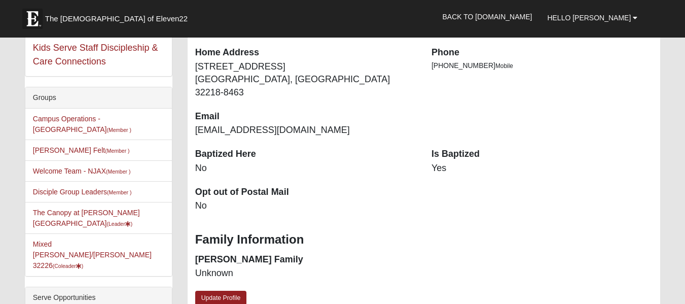
scroll to position [203, 0]
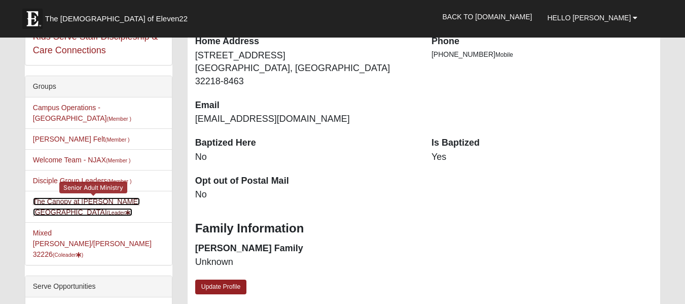
click at [63, 197] on link "The Canopy at [PERSON_NAME][GEOGRAPHIC_DATA] (Leader )" at bounding box center [86, 206] width 107 height 19
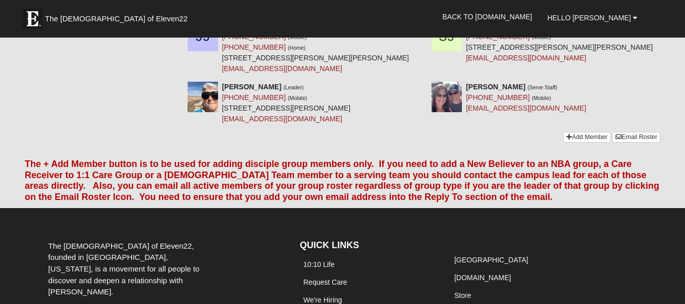
scroll to position [557, 0]
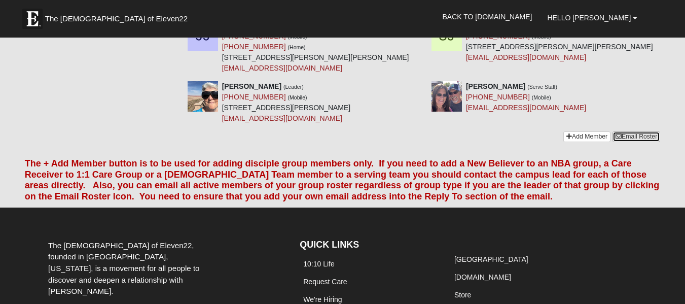
click at [622, 131] on link "Email Roster" at bounding box center [636, 136] width 48 height 11
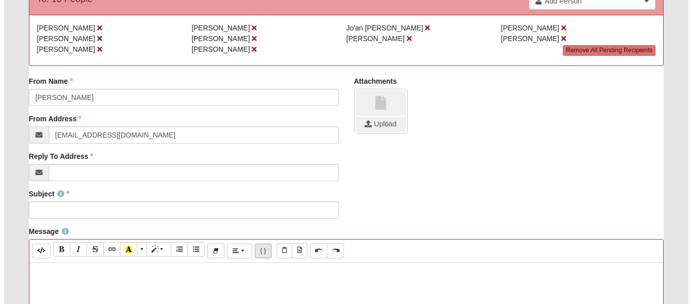
scroll to position [203, 0]
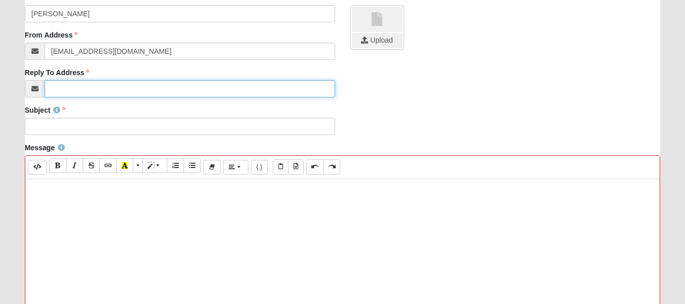
click at [51, 88] on input "Reply To Address" at bounding box center [190, 88] width 290 height 17
type input "[EMAIL_ADDRESS][DOMAIN_NAME]"
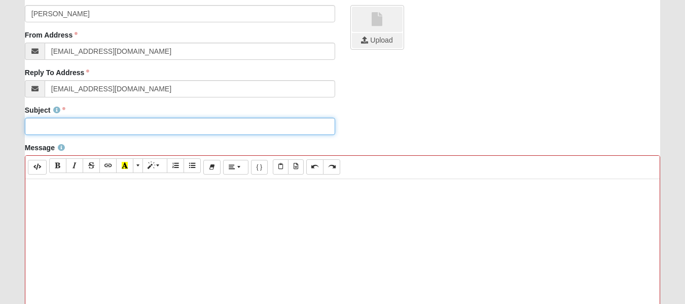
click at [52, 128] on input "Subject" at bounding box center [180, 126] width 310 height 17
type input "The Canopy August 12"
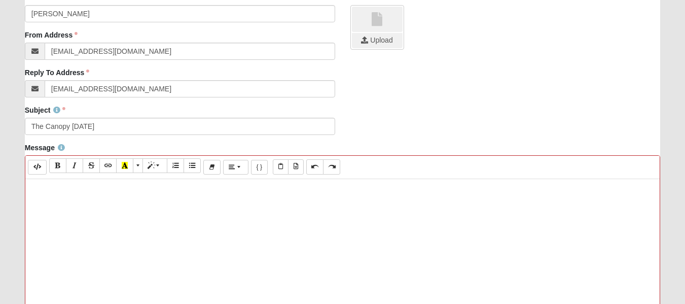
click at [283, 166] on icon "Paste Text" at bounding box center [280, 166] width 5 height 6
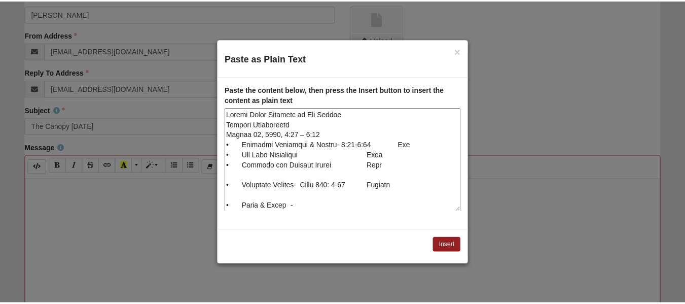
scroll to position [272, 0]
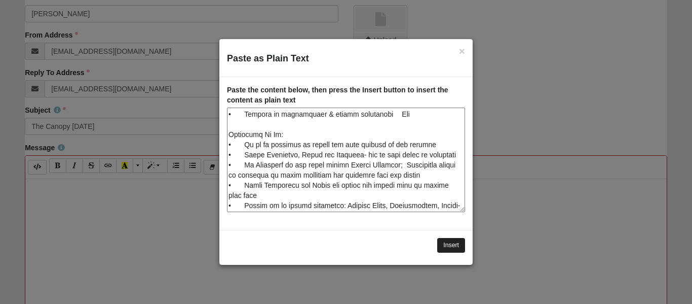
type textarea "Senior Adult Ministry at The Canopy Service Assignments August 12, 2025, 1:00 –…"
click at [446, 245] on button "Insert" at bounding box center [451, 245] width 28 height 15
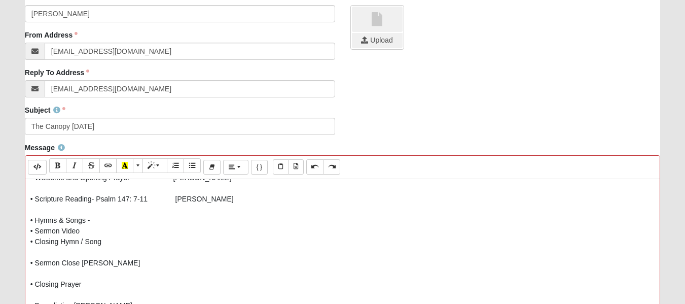
scroll to position [73, 0]
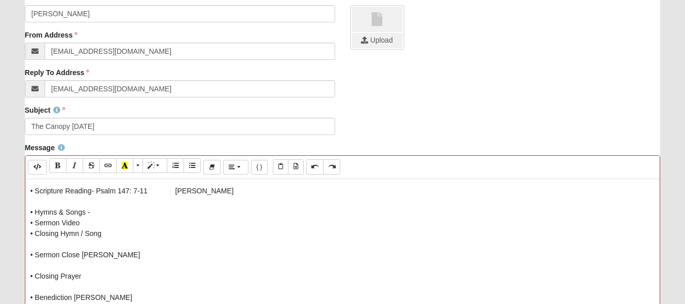
click at [63, 221] on p "Senior Adult Ministry at The Canopy Service Assignments August 12, 2025, 1:00 –…" at bounding box center [342, 292] width 624 height 362
click at [82, 255] on p "Senior Adult Ministry at The Canopy Service Assignments August 12, 2025, 1:00 –…" at bounding box center [342, 292] width 624 height 362
click at [74, 294] on p "Senior Adult Ministry at The Canopy Service Assignments August 12, 2025, 1:00 –…" at bounding box center [342, 292] width 624 height 362
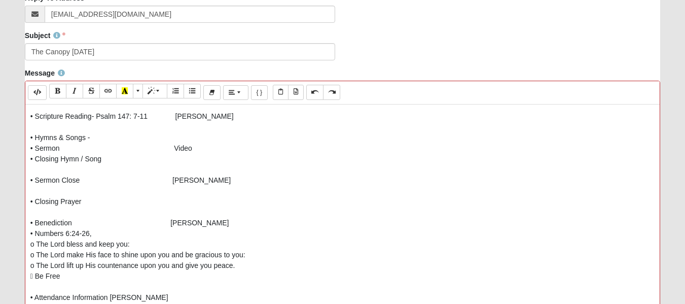
scroll to position [304, 0]
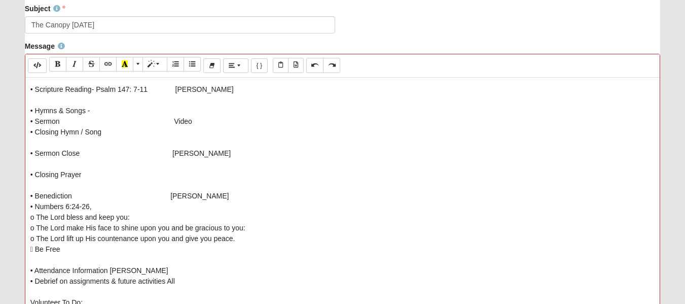
click at [110, 268] on p "Senior Adult Ministry at The Canopy Service Assignments August 12, 2025, 1:00 –…" at bounding box center [342, 191] width 624 height 362
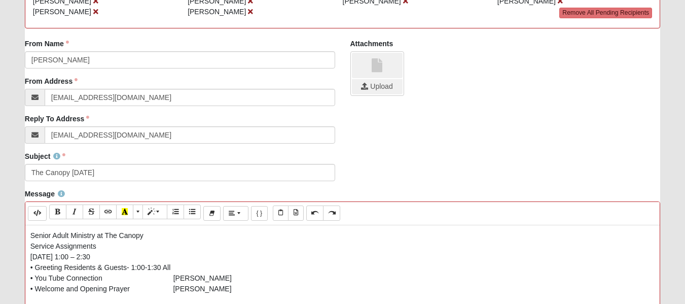
scroll to position [152, 0]
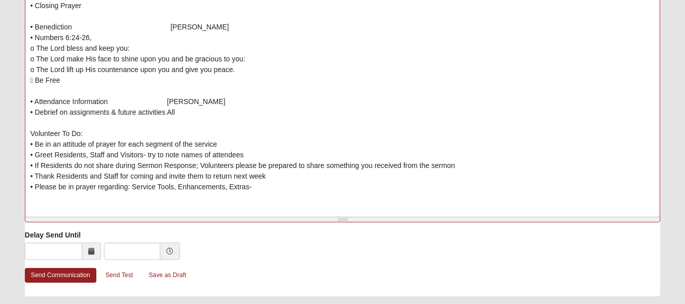
scroll to position [502, 0]
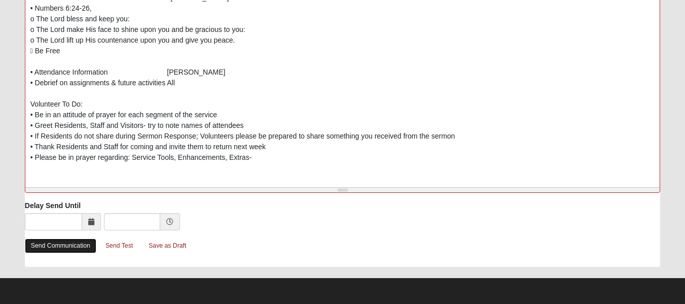
click at [66, 245] on link "Send Communication" at bounding box center [60, 245] width 71 height 15
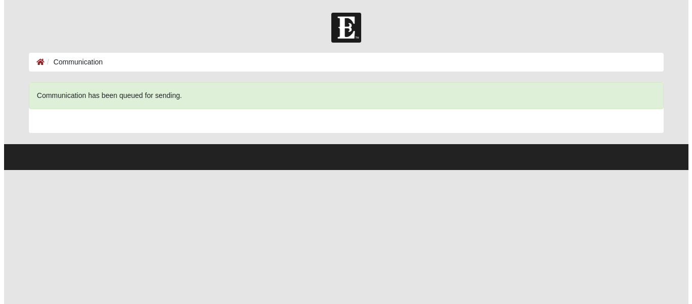
scroll to position [0, 0]
